Goal: Information Seeking & Learning: Learn about a topic

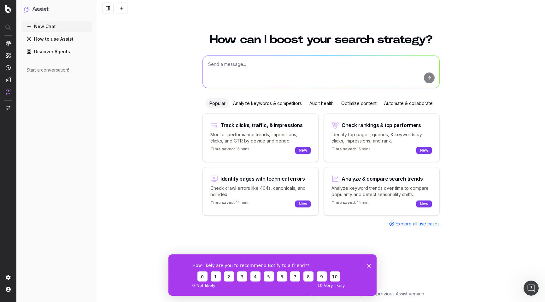
click at [368, 266] on icon "Close survey" at bounding box center [369, 266] width 4 height 4
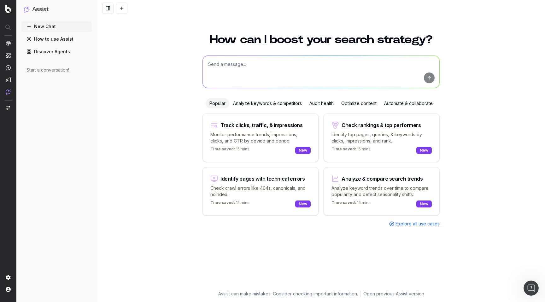
click at [251, 65] on textarea at bounding box center [321, 72] width 237 height 32
click at [240, 66] on textarea "How do we ideitfy trending searches" at bounding box center [321, 72] width 237 height 32
type textarea "What are the trending searchterms ?"
click at [431, 76] on button "submit" at bounding box center [429, 78] width 11 height 11
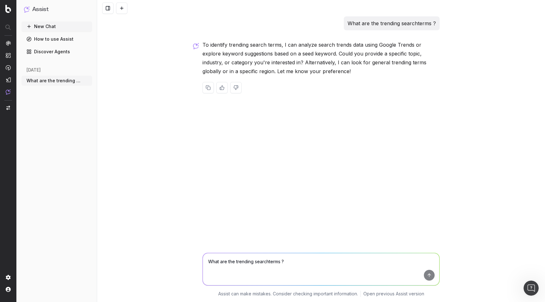
click at [240, 262] on textarea "What are the trending searchterms ?" at bounding box center [321, 269] width 237 height 32
type textarea "Find me trending topics for fashion and electronics."
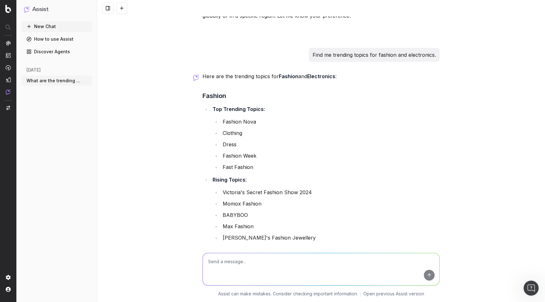
scroll to position [59, 0]
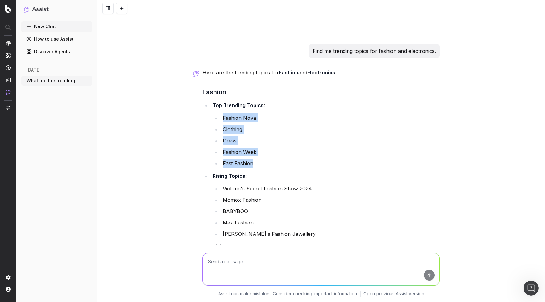
drag, startPoint x: 222, startPoint y: 118, endPoint x: 276, endPoint y: 161, distance: 68.5
click at [276, 161] on ul "Fashion Nova Clothing Dress Fashion Week Fast Fashion" at bounding box center [326, 141] width 227 height 54
click at [298, 151] on li "Fashion Week" at bounding box center [330, 152] width 219 height 9
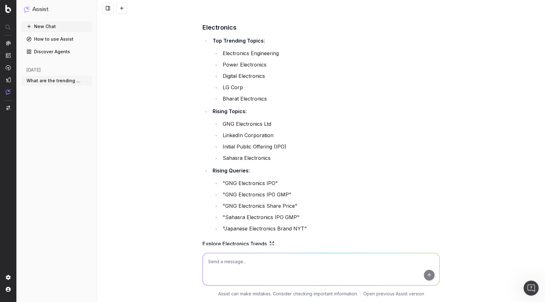
scroll to position [439, 0]
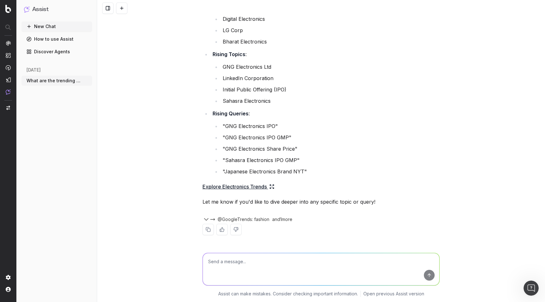
click at [404, 69] on li "GNG Electronics Ltd" at bounding box center [330, 66] width 219 height 9
click at [206, 220] on icon "button" at bounding box center [206, 220] width 4 height 2
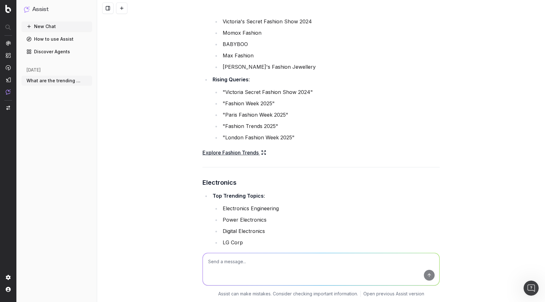
scroll to position [450, 0]
